Goal: Find specific page/section: Find specific page/section

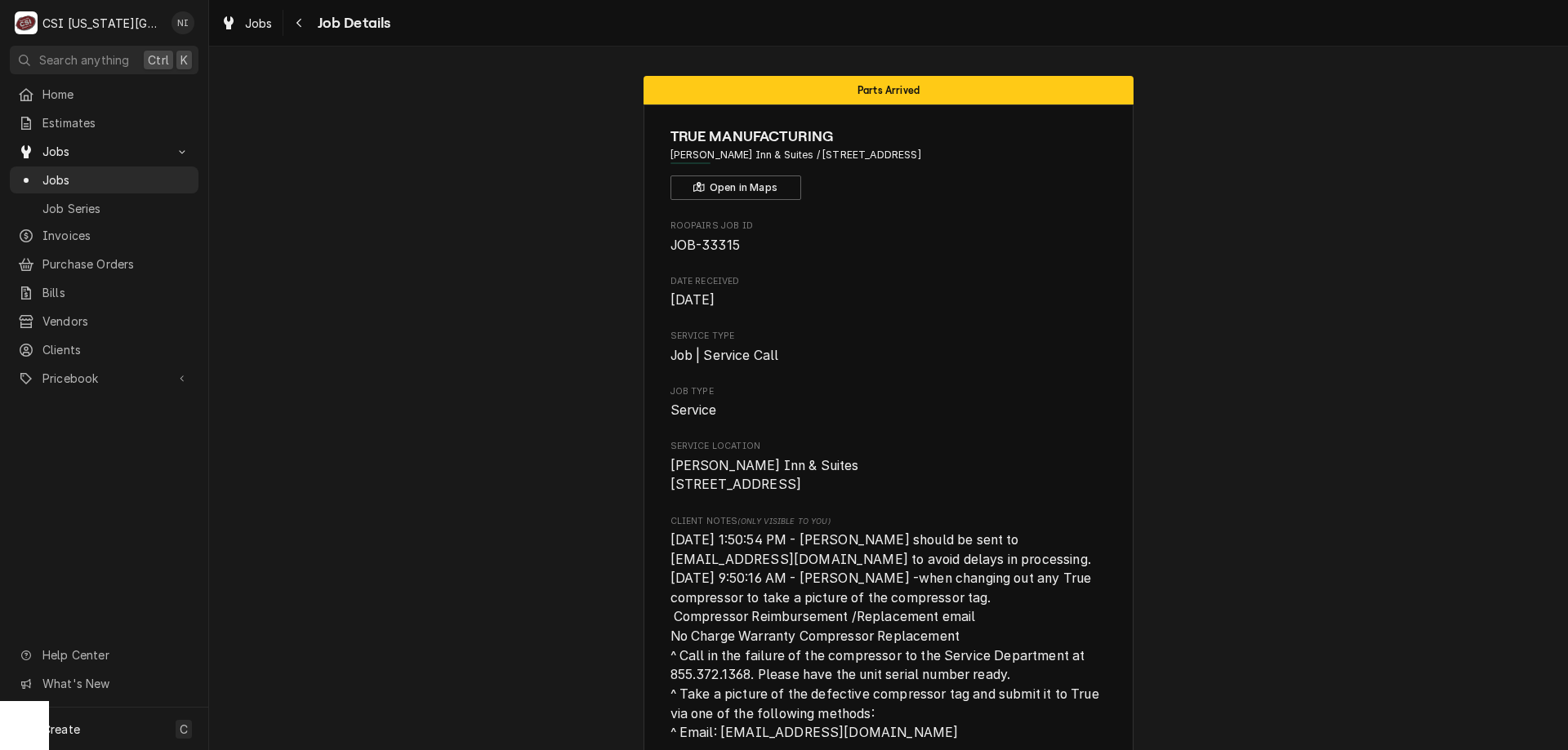
drag, startPoint x: 1409, startPoint y: 263, endPoint x: 1343, endPoint y: 237, distance: 70.9
click at [146, 170] on div "Jobs" at bounding box center [103, 180] width 182 height 20
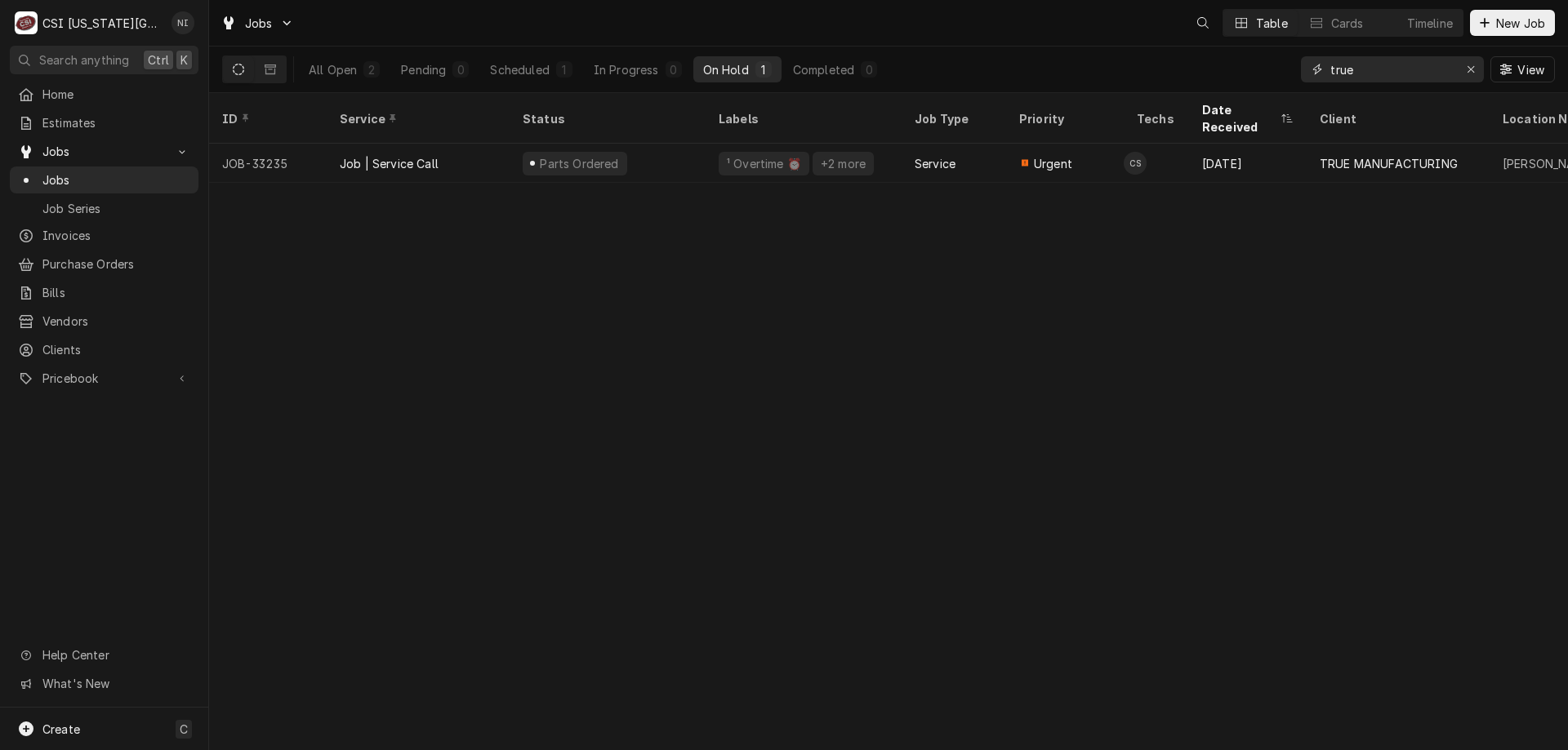
click at [1471, 71] on icon "Erase input" at bounding box center [1471, 69] width 9 height 11
click at [1426, 71] on input "Dynamic Content Wrapper" at bounding box center [1407, 69] width 153 height 26
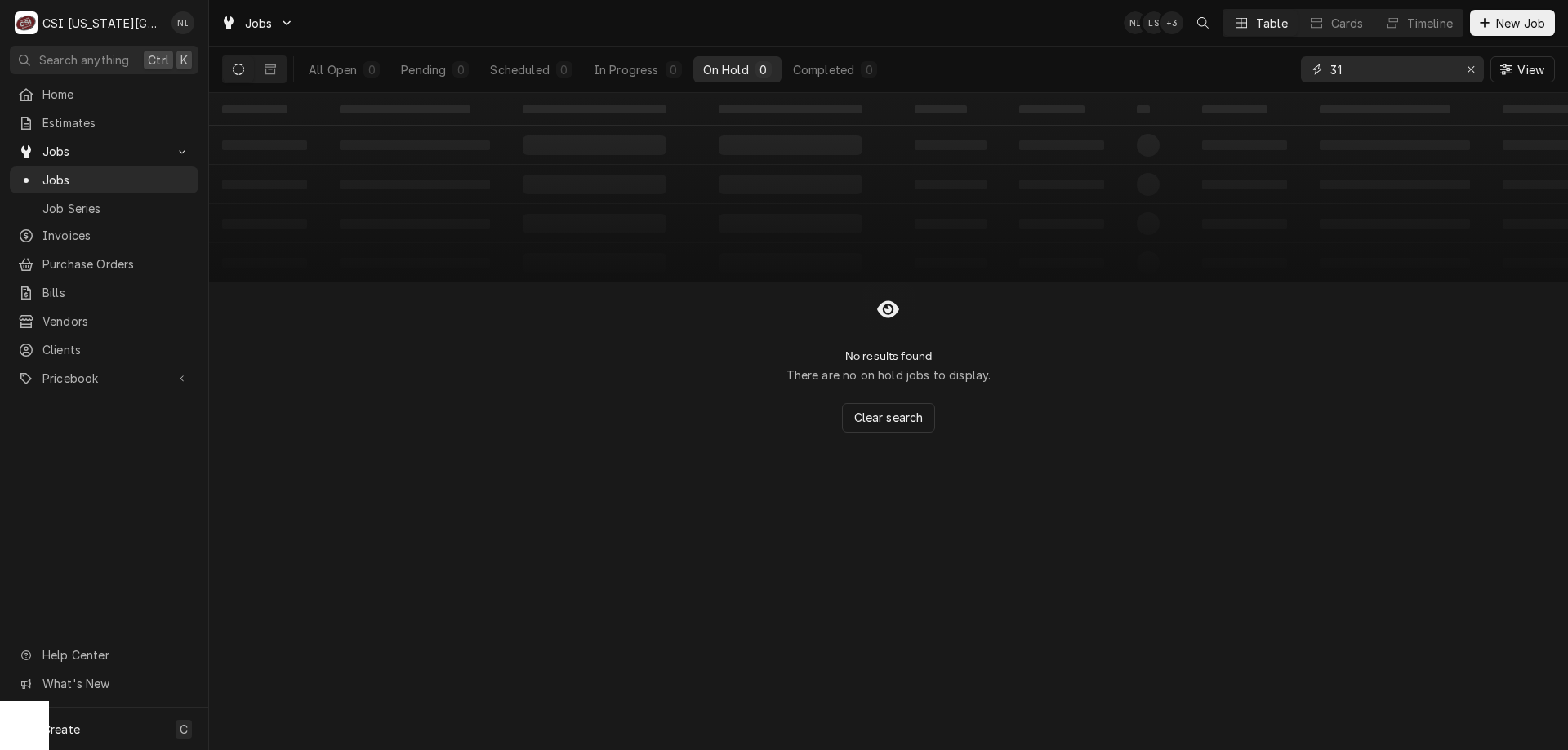
type input "3"
type input "31876"
click at [267, 66] on icon "Dynamic Content Wrapper" at bounding box center [270, 69] width 11 height 10
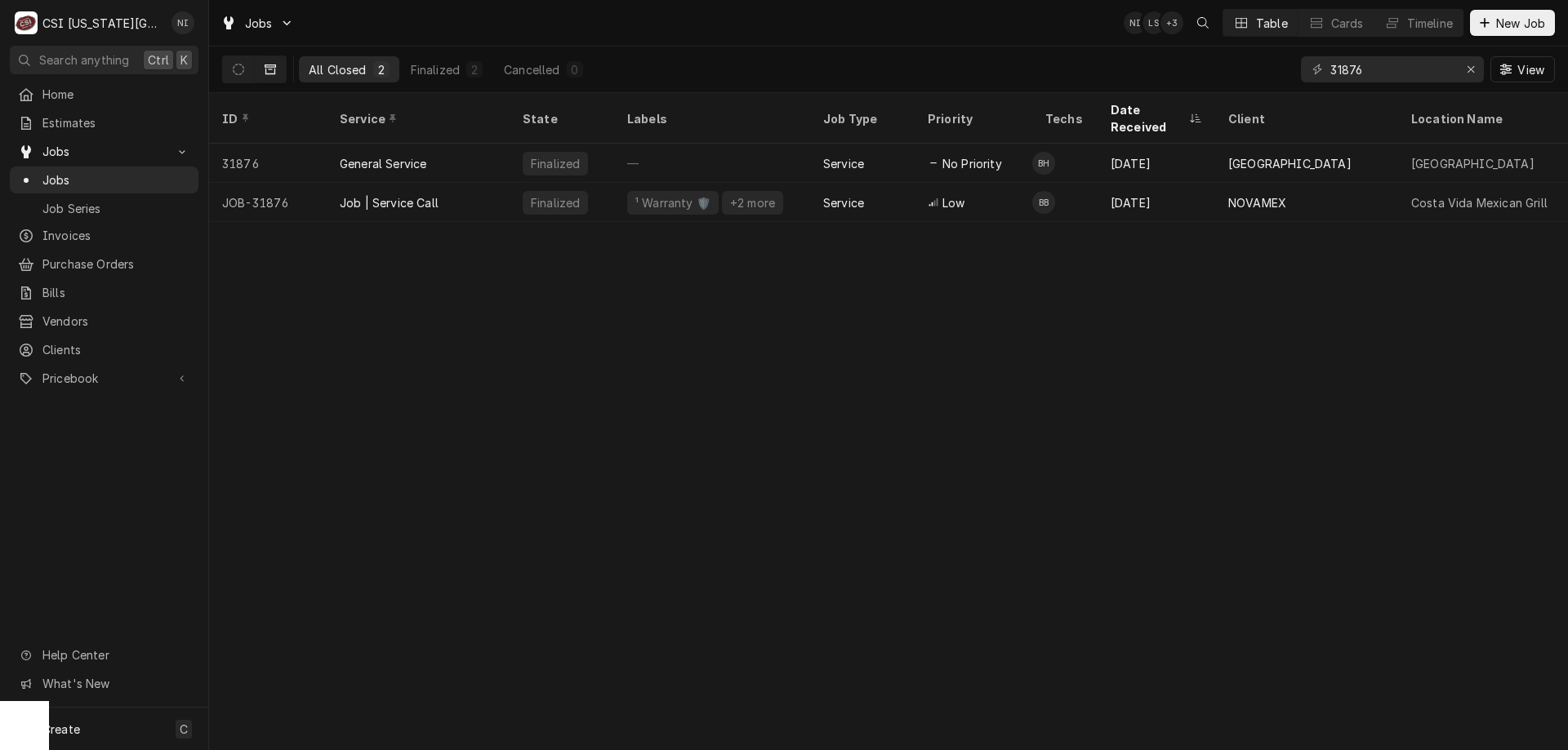
click at [467, 183] on div "Job | Service Call" at bounding box center [419, 202] width 183 height 39
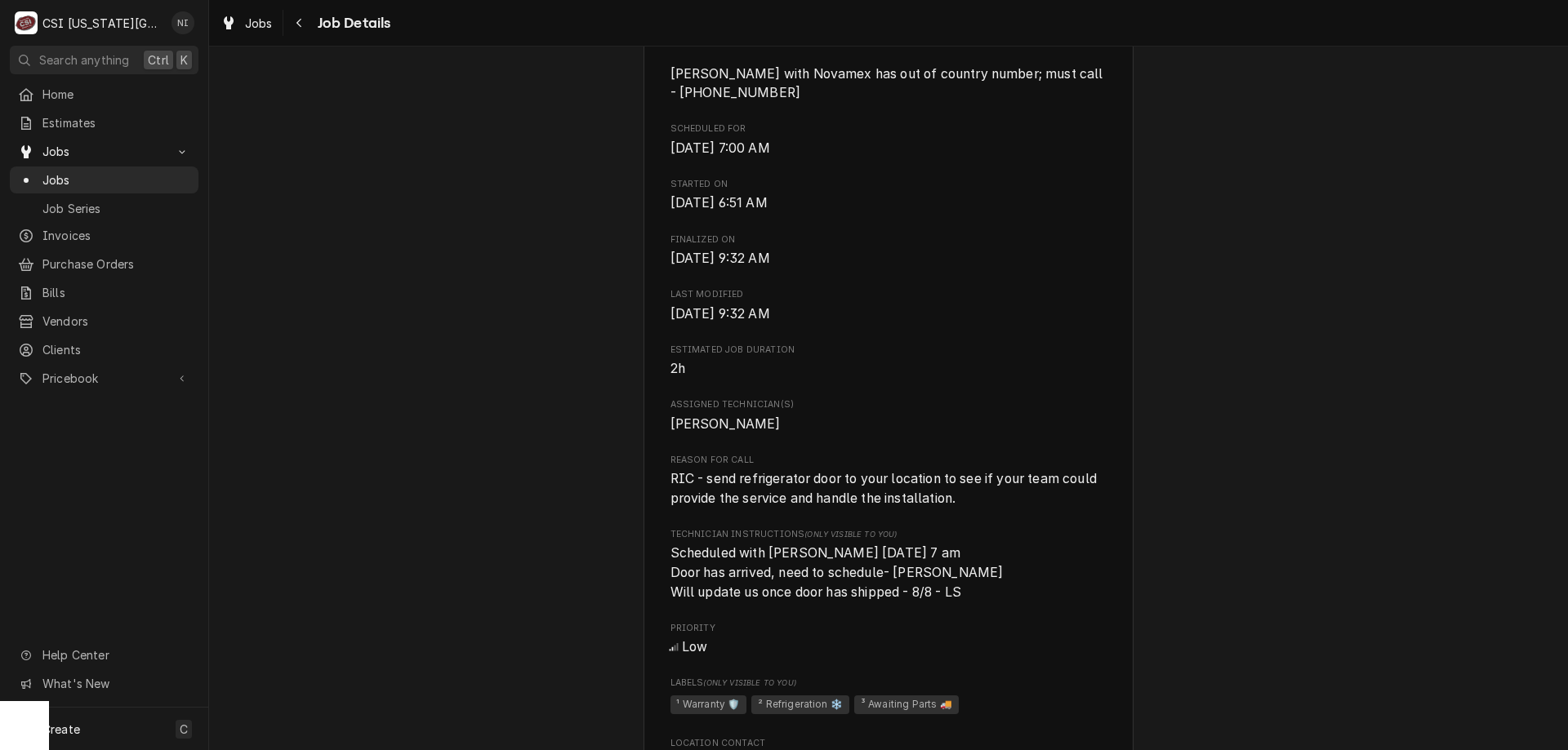
scroll to position [1605, 0]
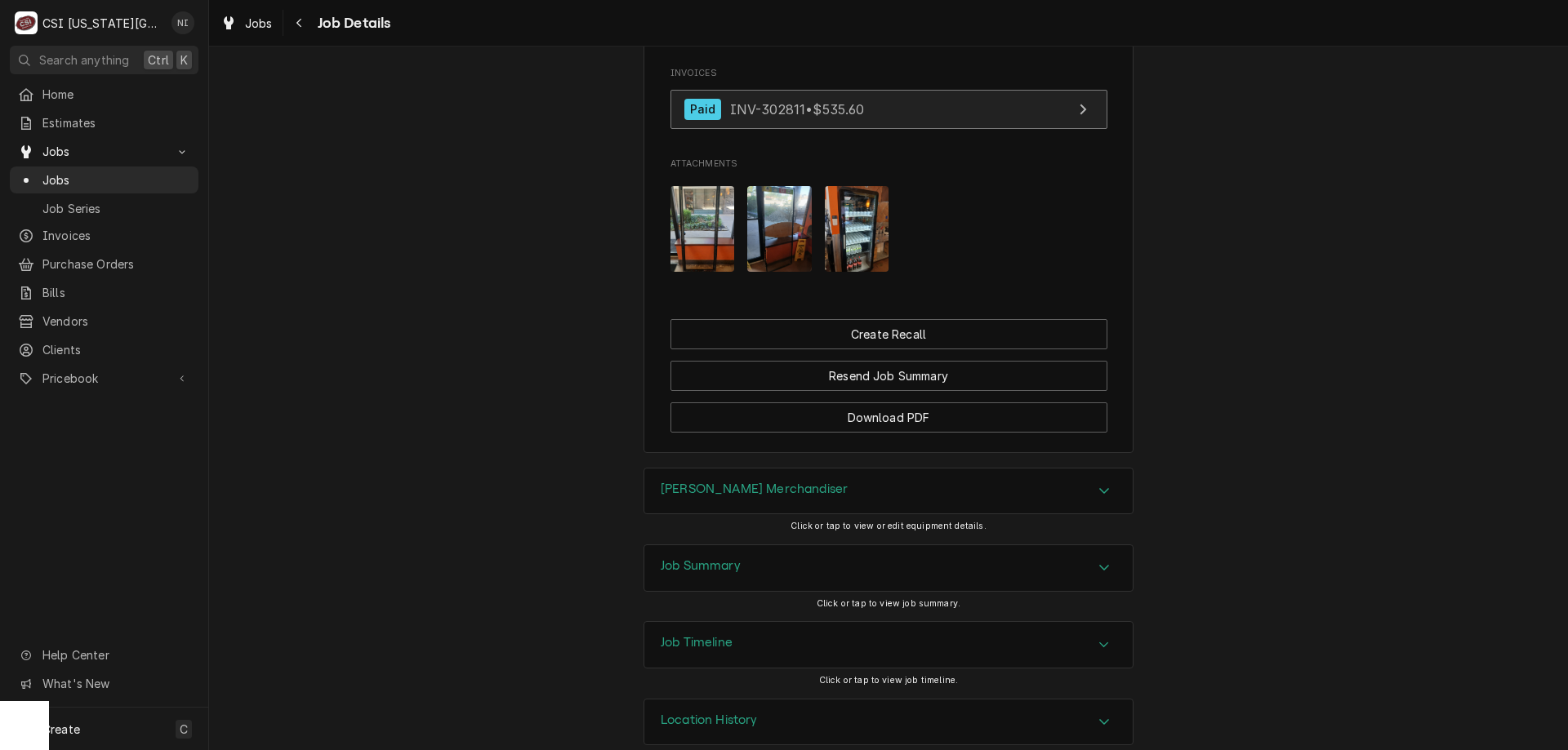
click at [926, 90] on link "Paid INV-302811 • $535.60" at bounding box center [889, 109] width 437 height 40
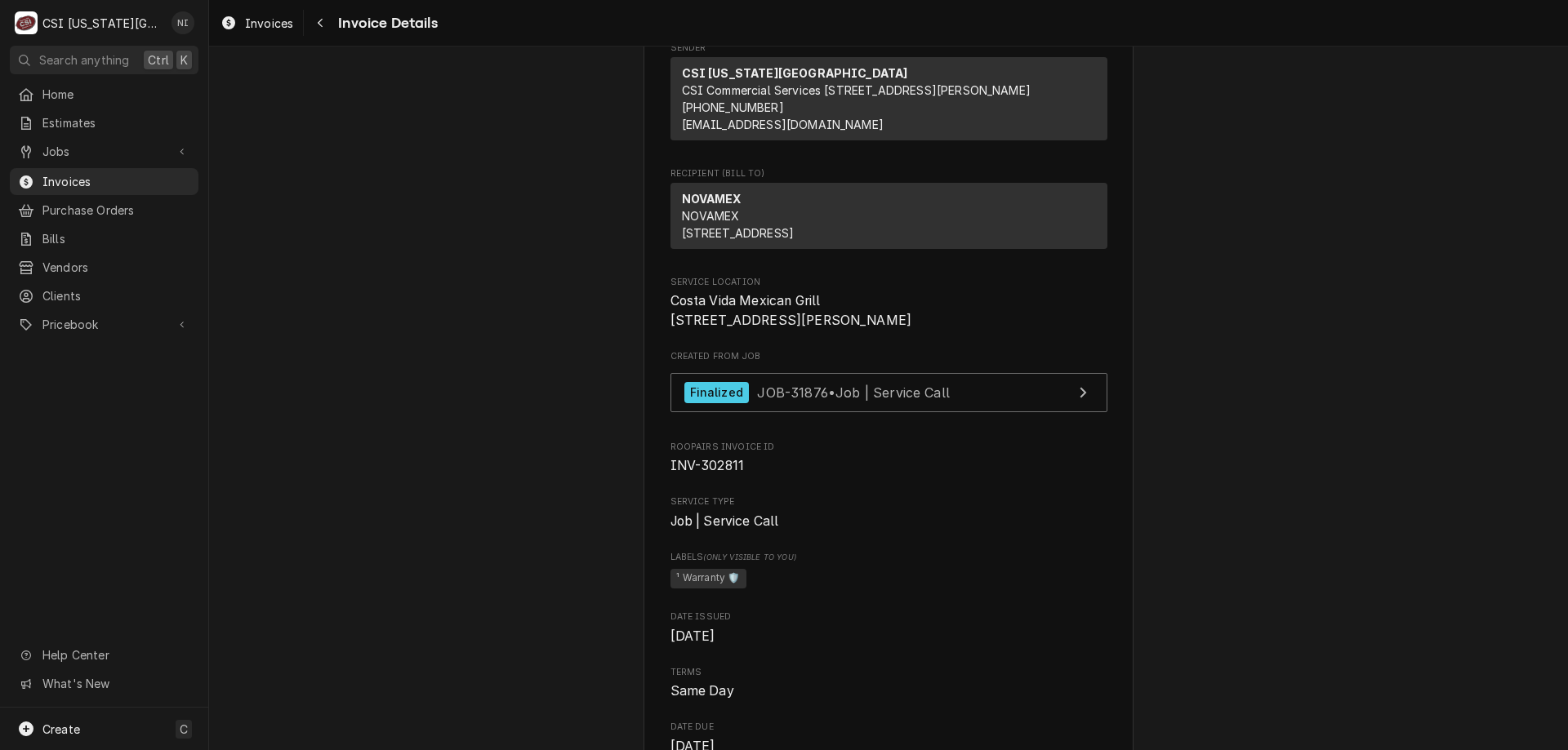
scroll to position [172, 0]
